Goal: Transaction & Acquisition: Obtain resource

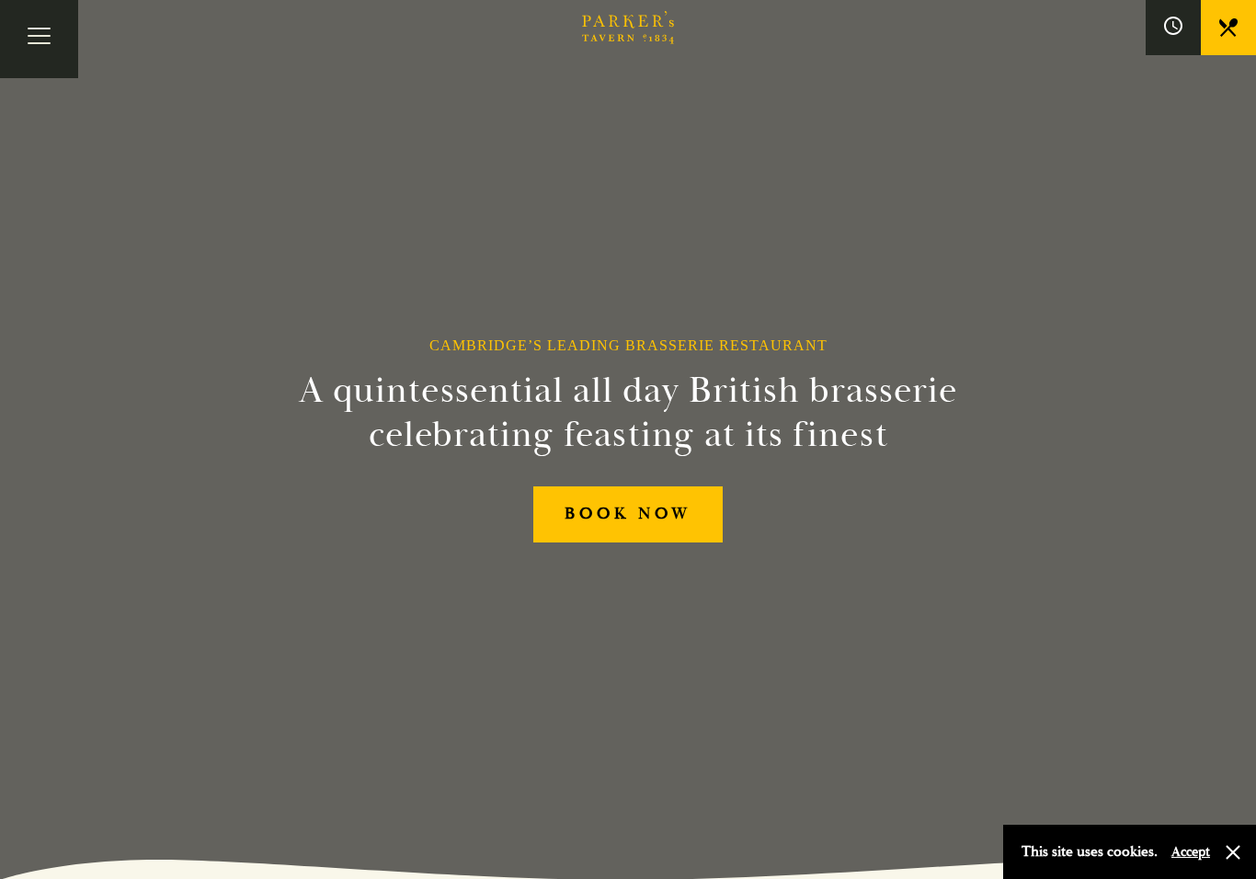
click at [45, 36] on button "Toggle navigation" at bounding box center [39, 39] width 78 height 78
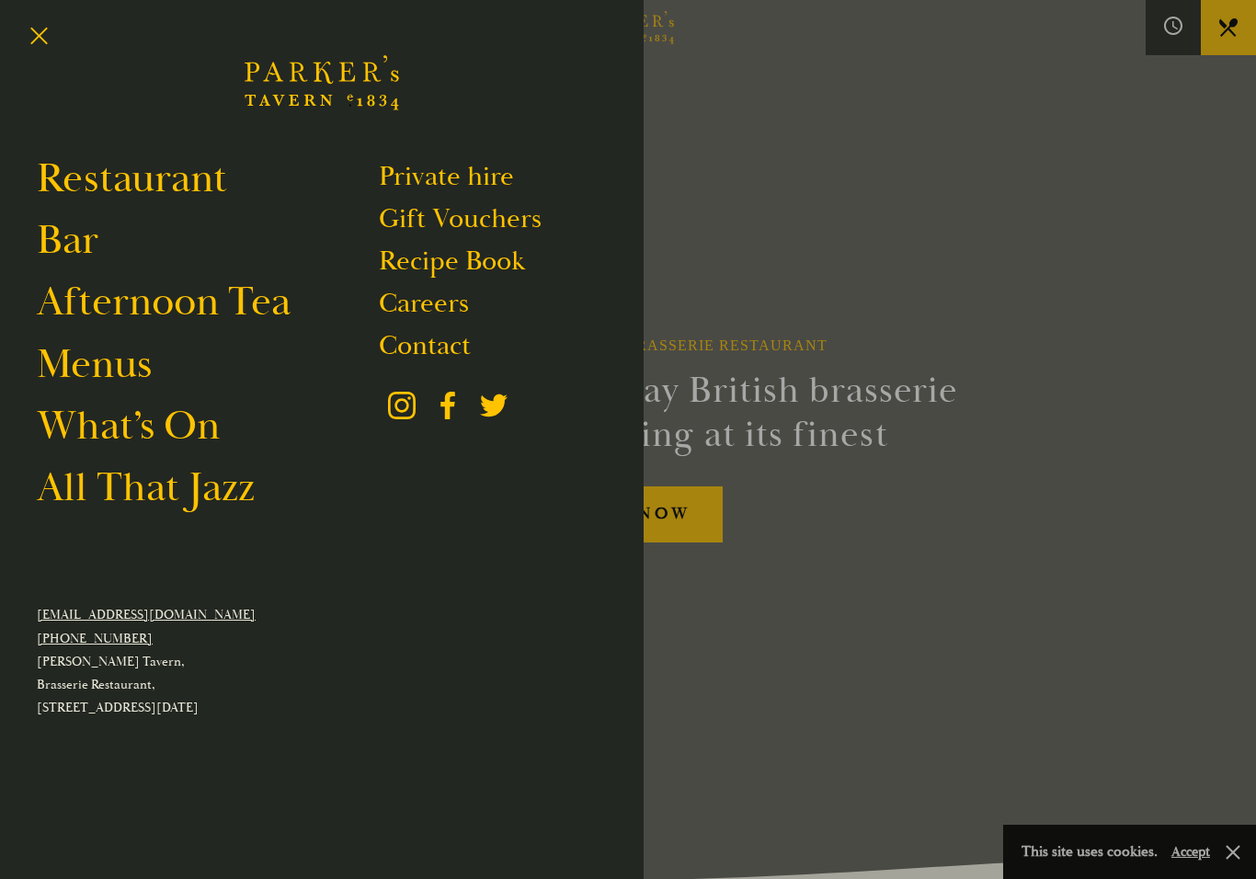
click at [105, 366] on link "Menus" at bounding box center [94, 363] width 115 height 51
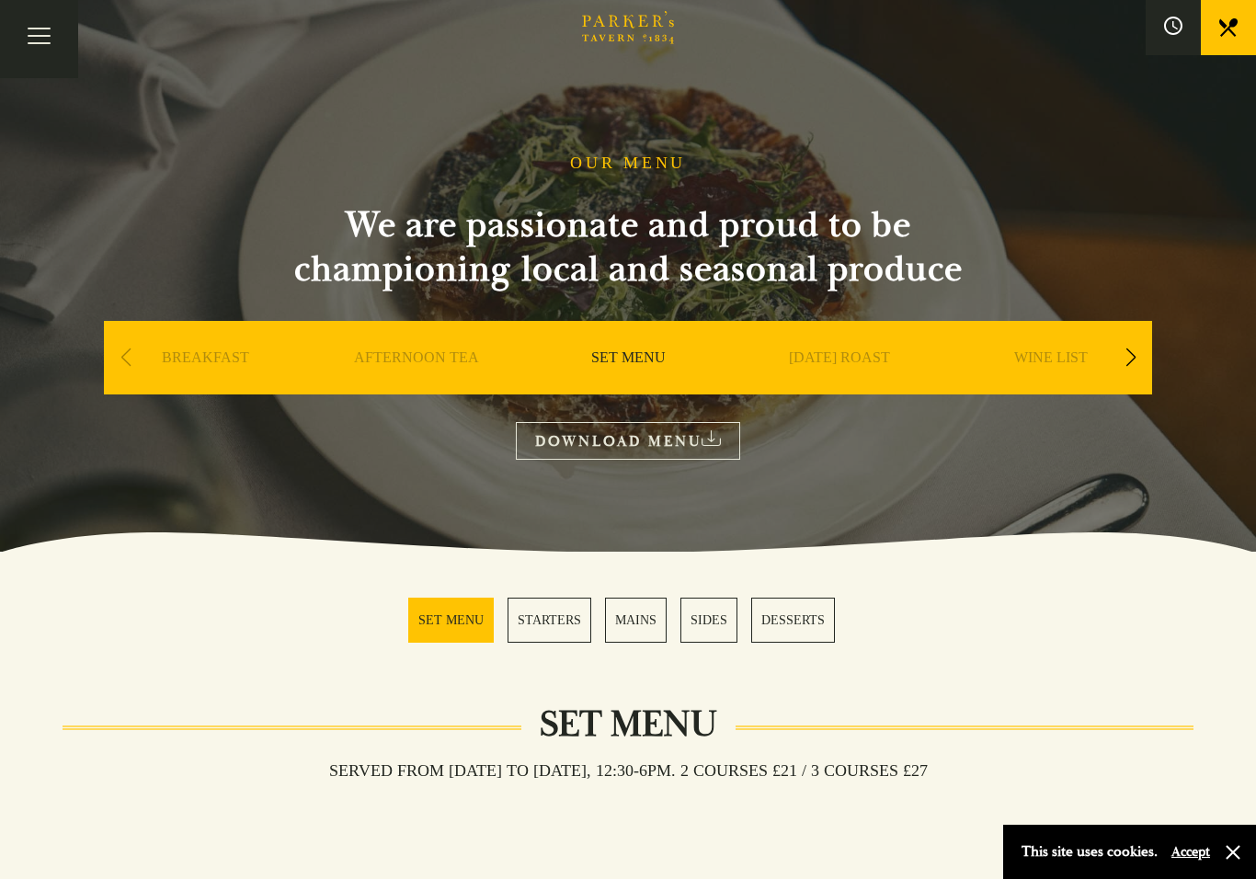
click at [647, 617] on link "MAINS" at bounding box center [636, 620] width 62 height 45
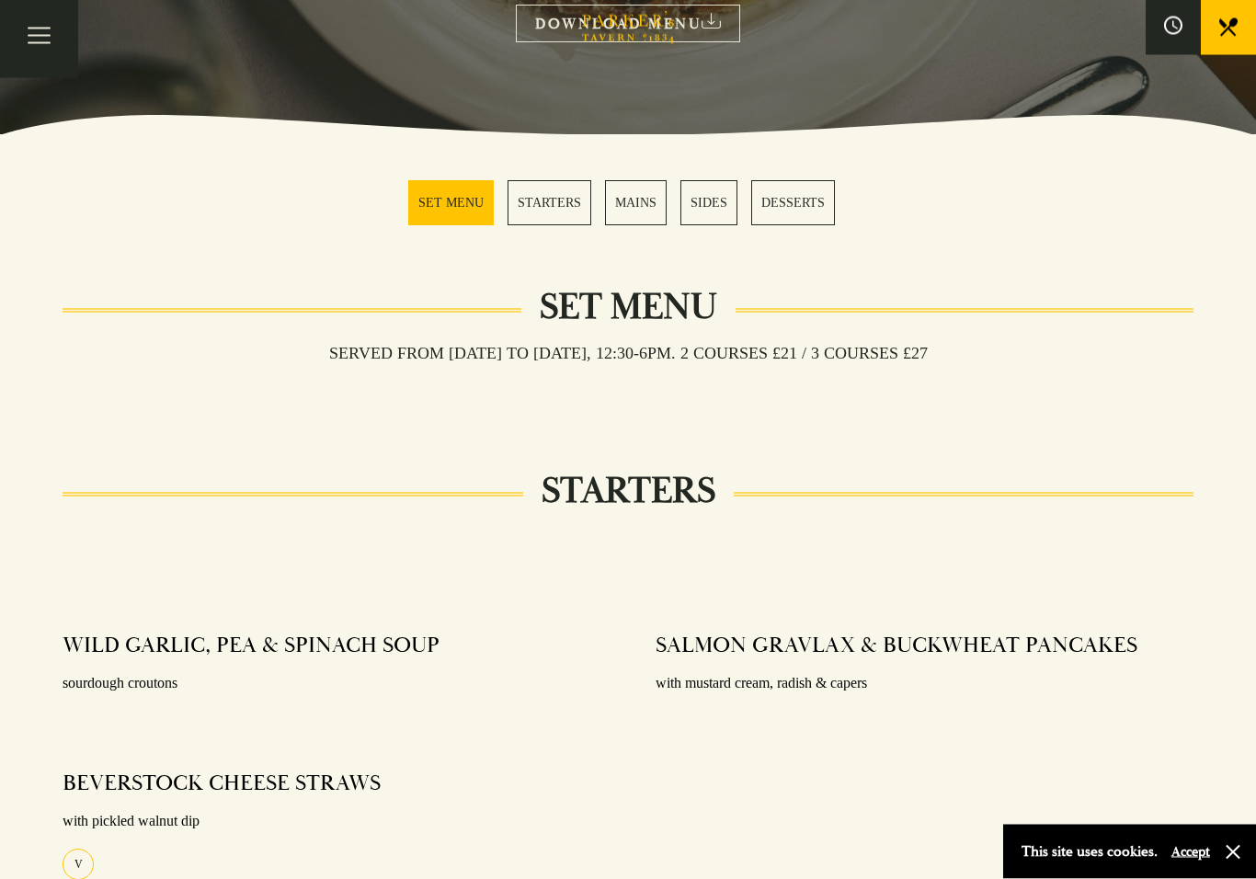
scroll to position [378, 0]
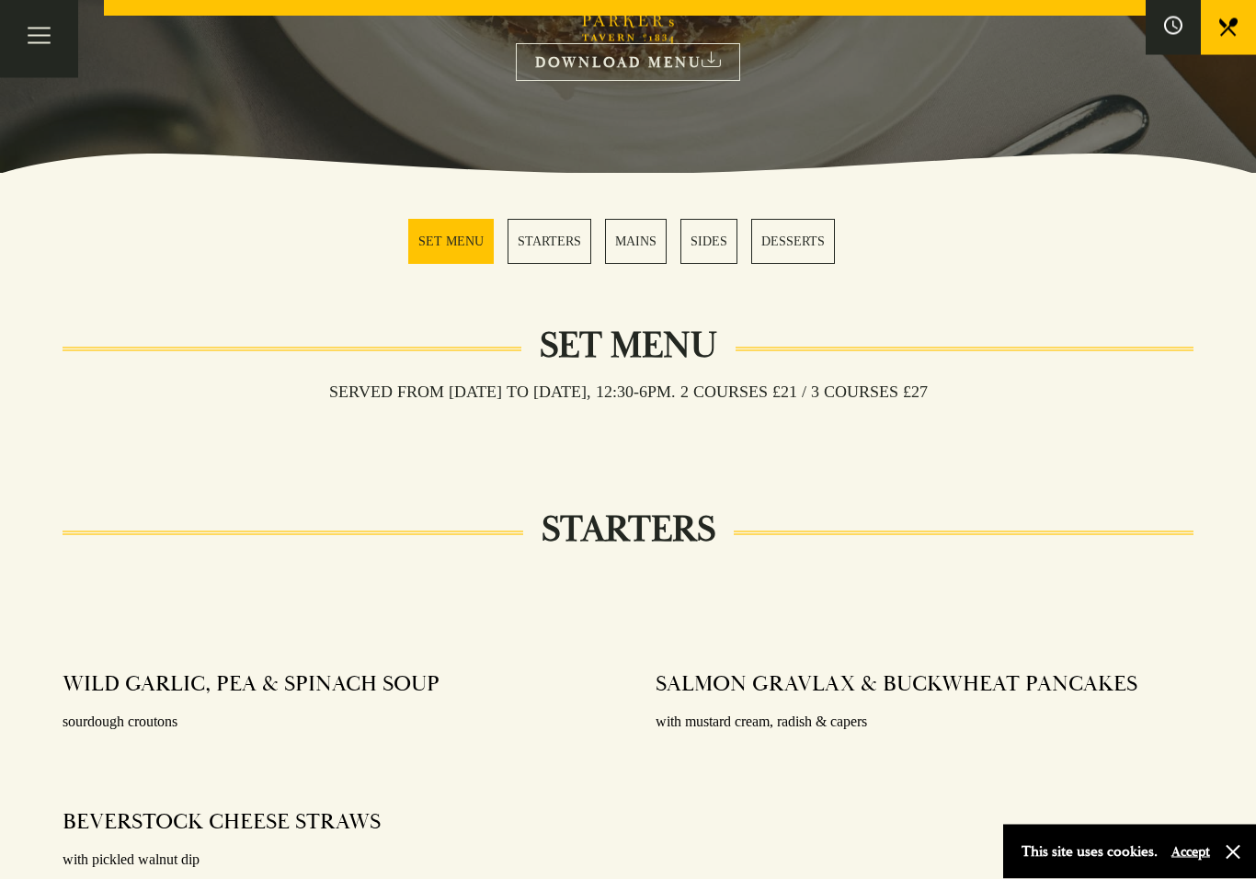
click at [635, 238] on link "MAINS" at bounding box center [636, 242] width 62 height 45
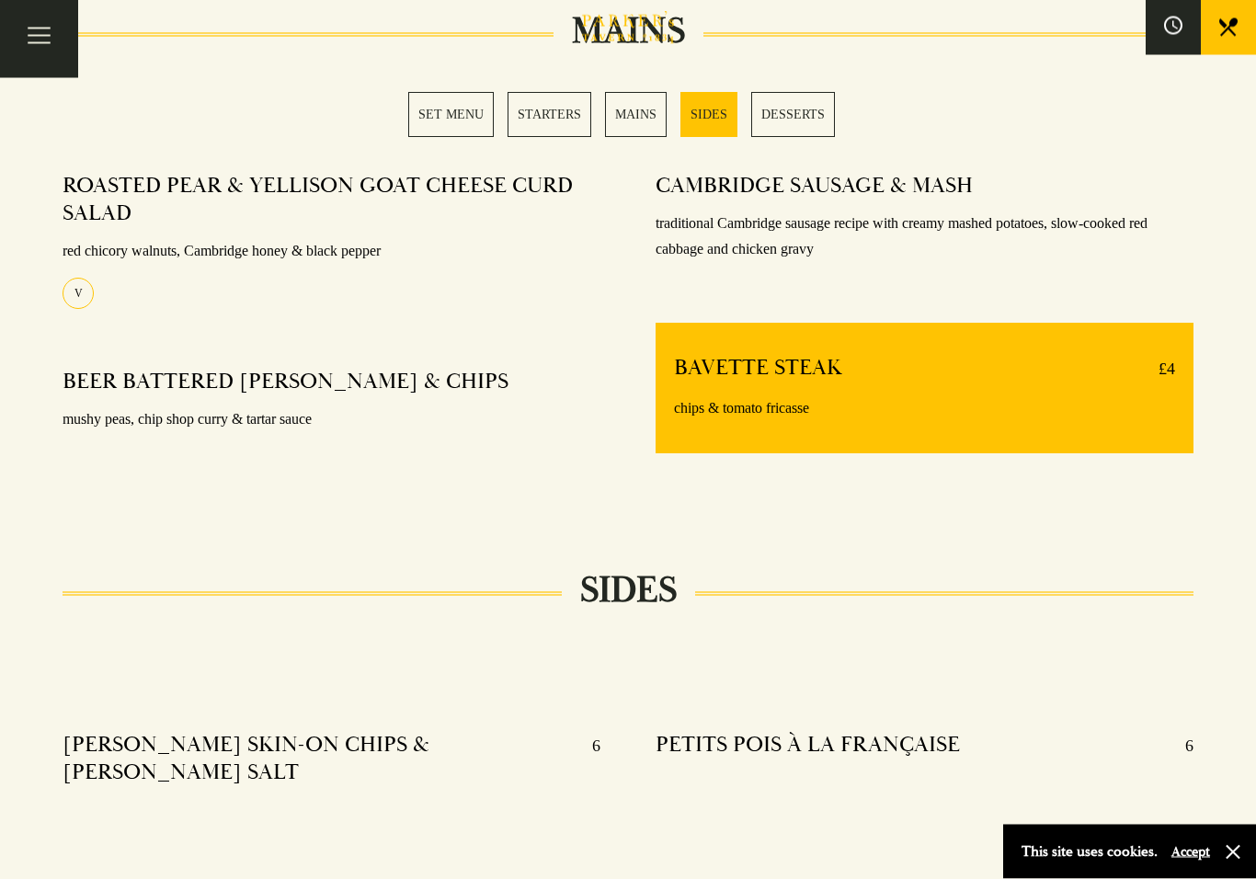
scroll to position [1436, 0]
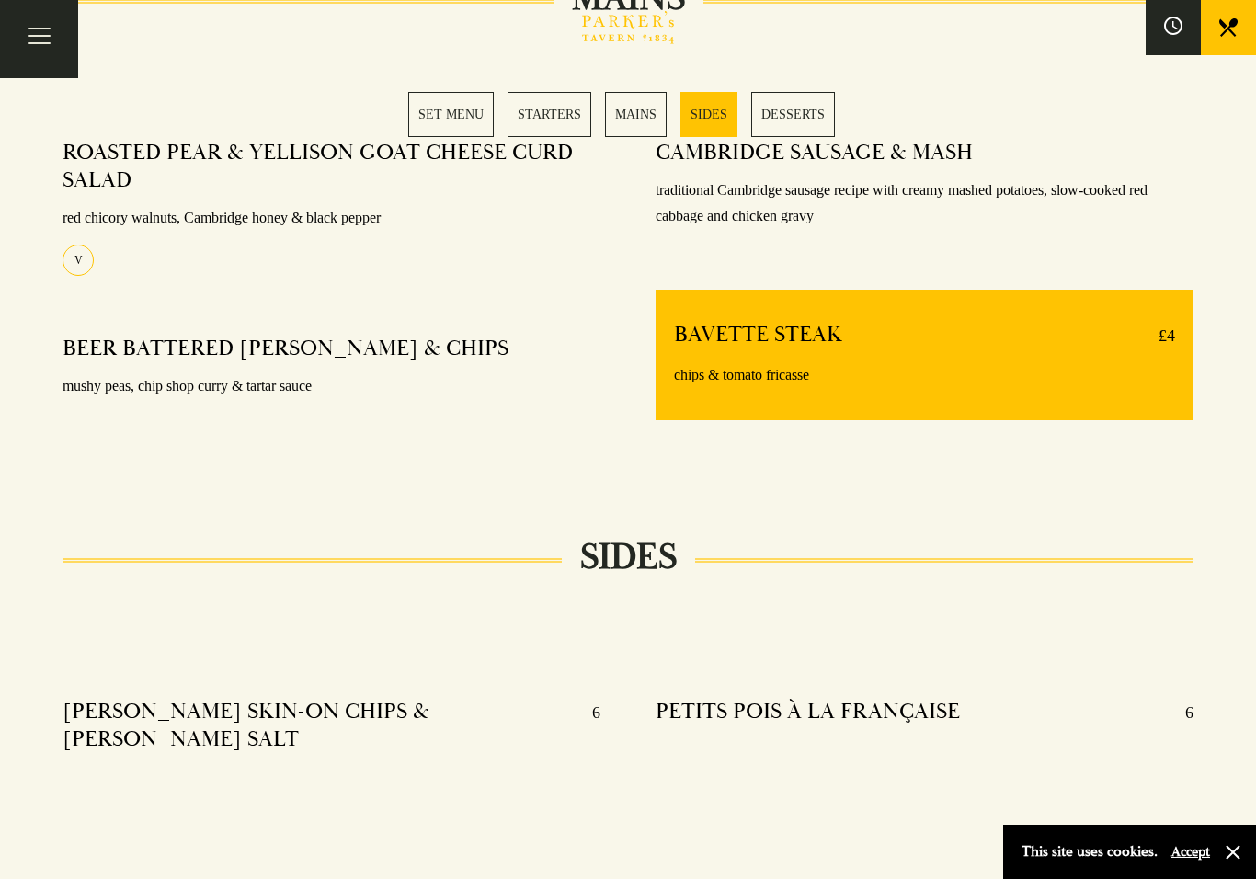
click at [635, 112] on link "MAINS" at bounding box center [636, 114] width 62 height 45
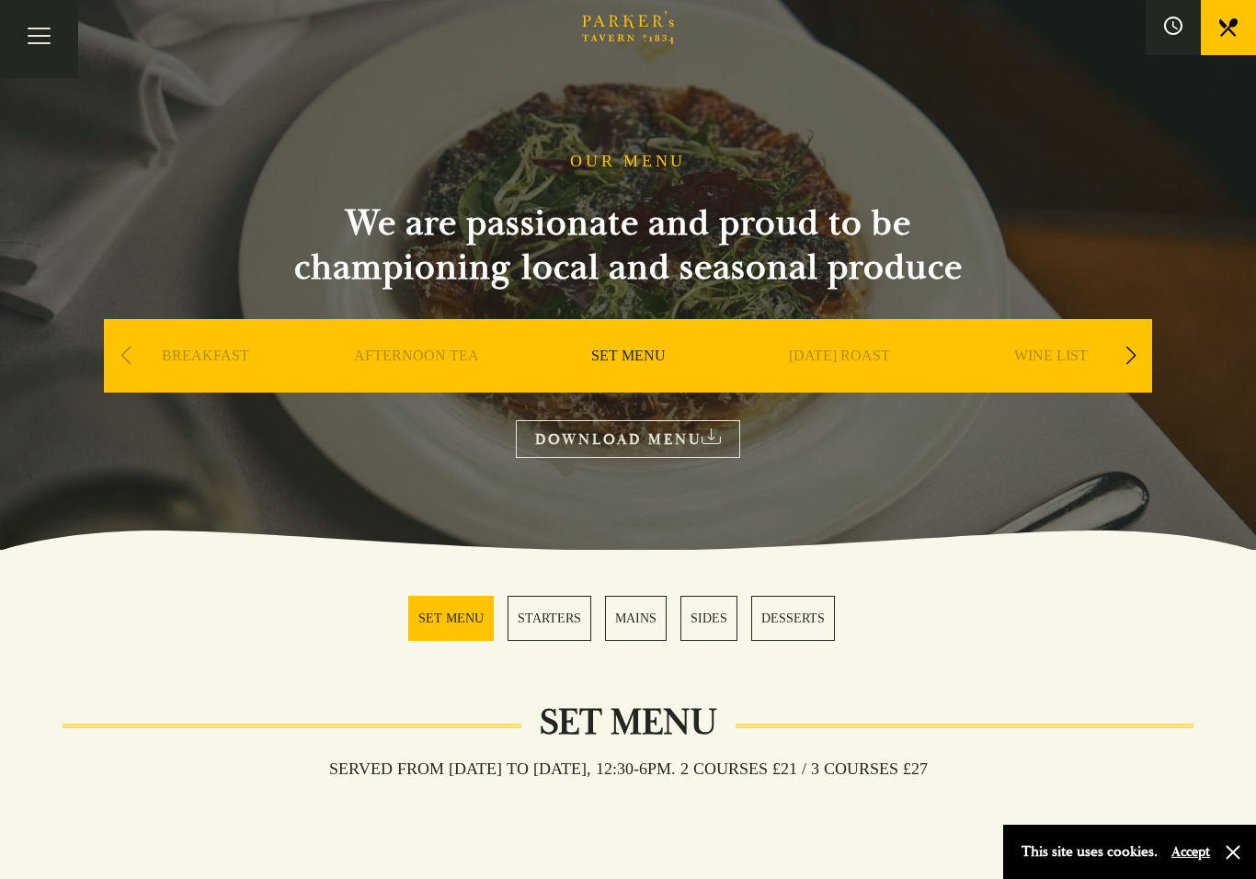
scroll to position [19, 0]
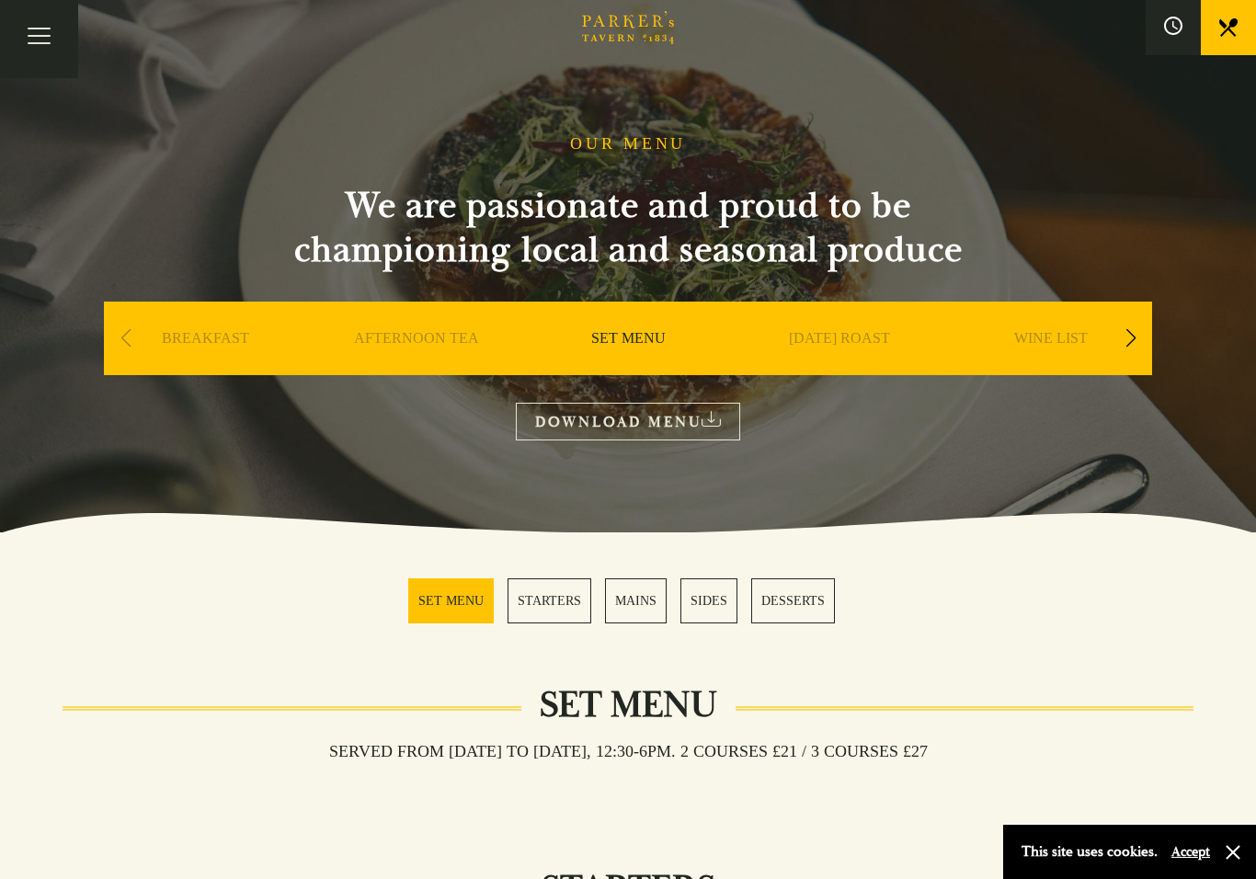
click at [651, 427] on link "DOWNLOAD MENU" at bounding box center [628, 422] width 224 height 38
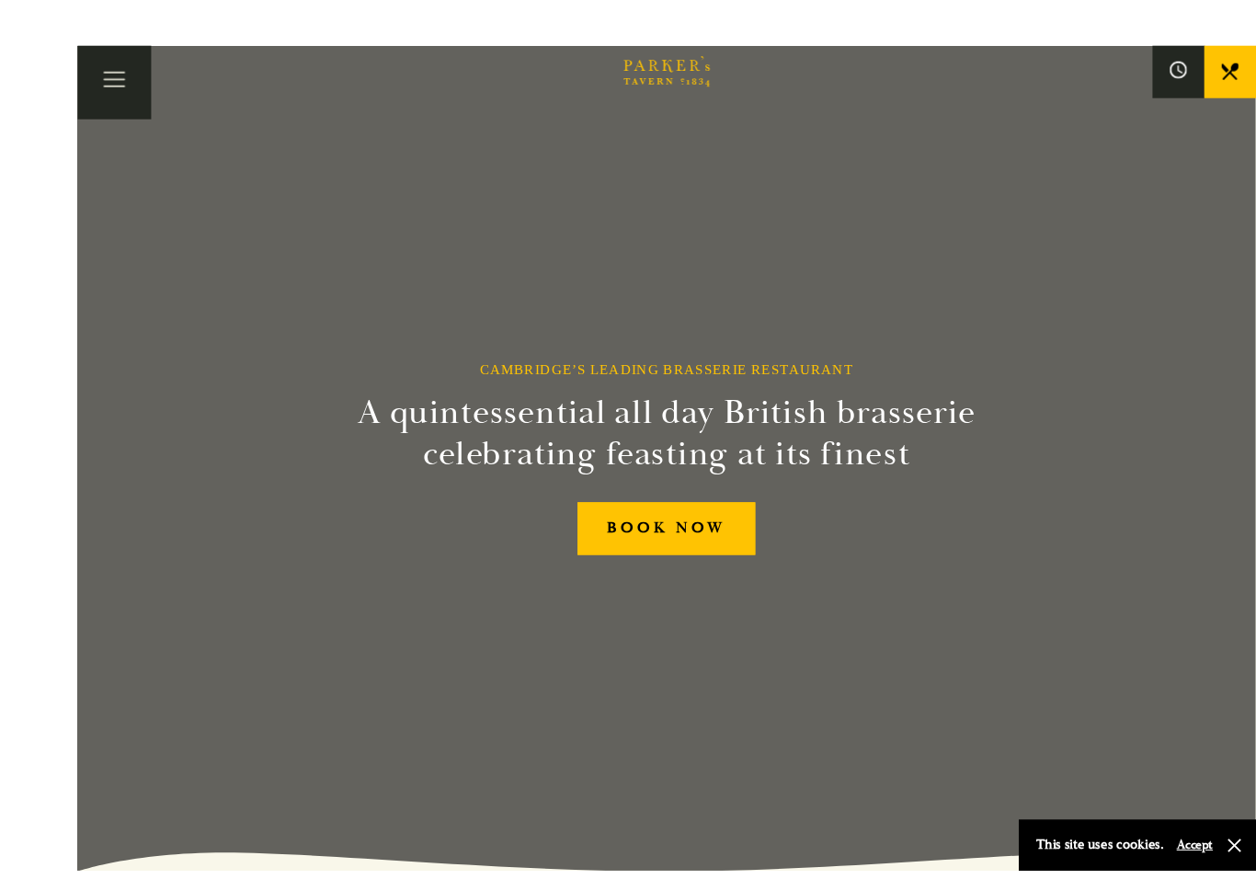
scroll to position [3, 0]
